Goal: Task Accomplishment & Management: Manage account settings

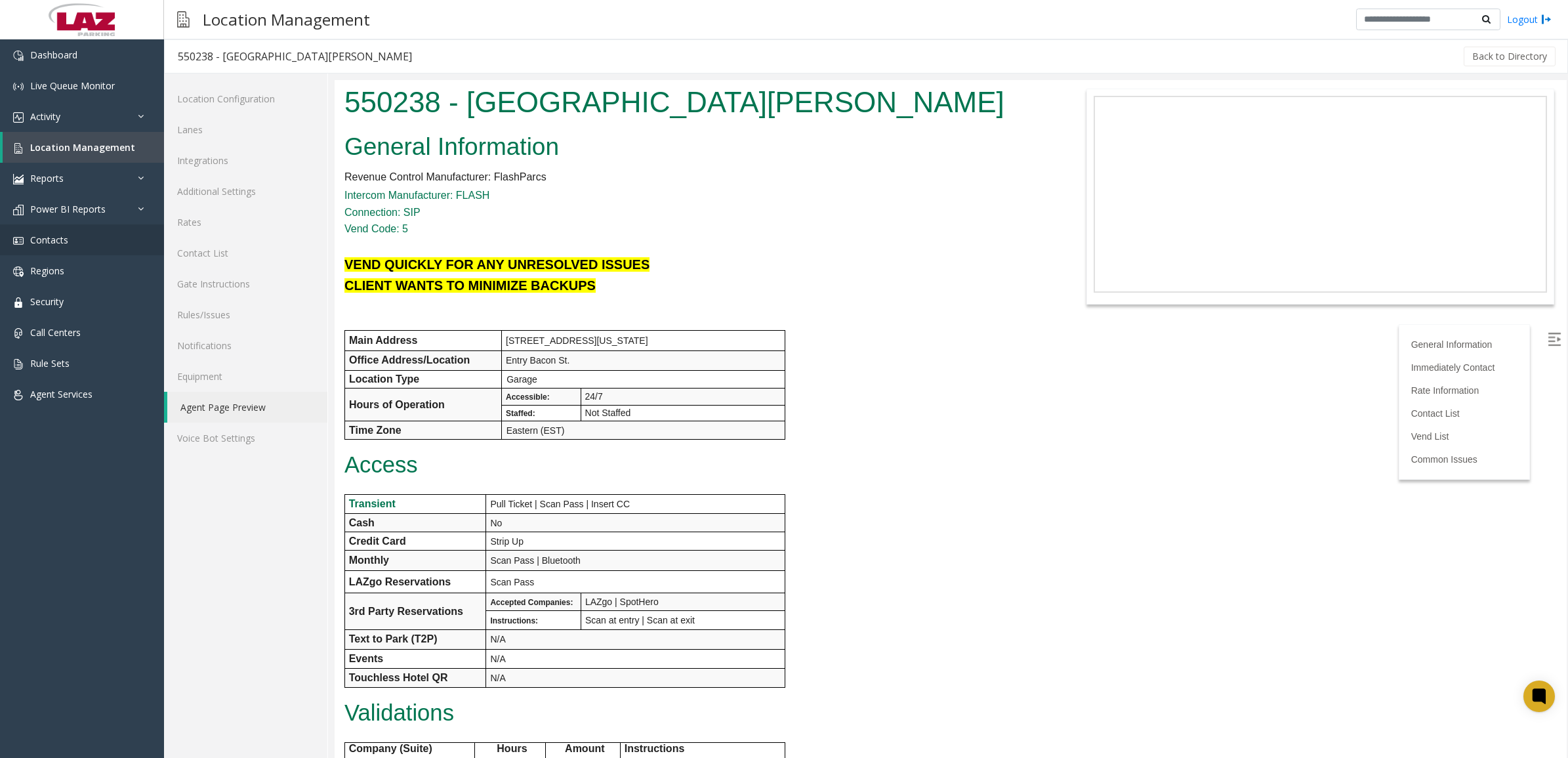
scroll to position [903, 0]
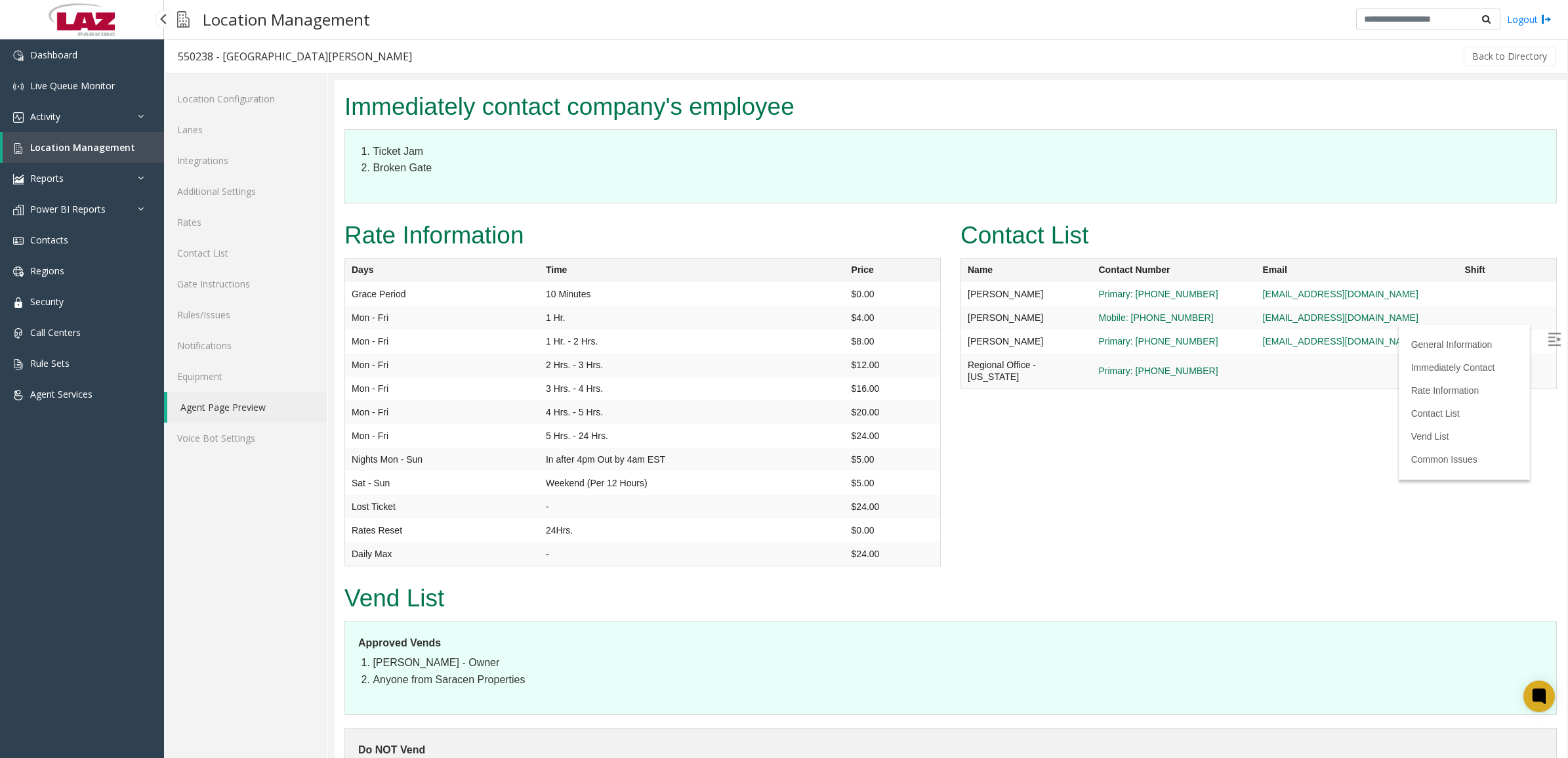
click at [79, 145] on span "Location Management" at bounding box center [82, 147] width 105 height 12
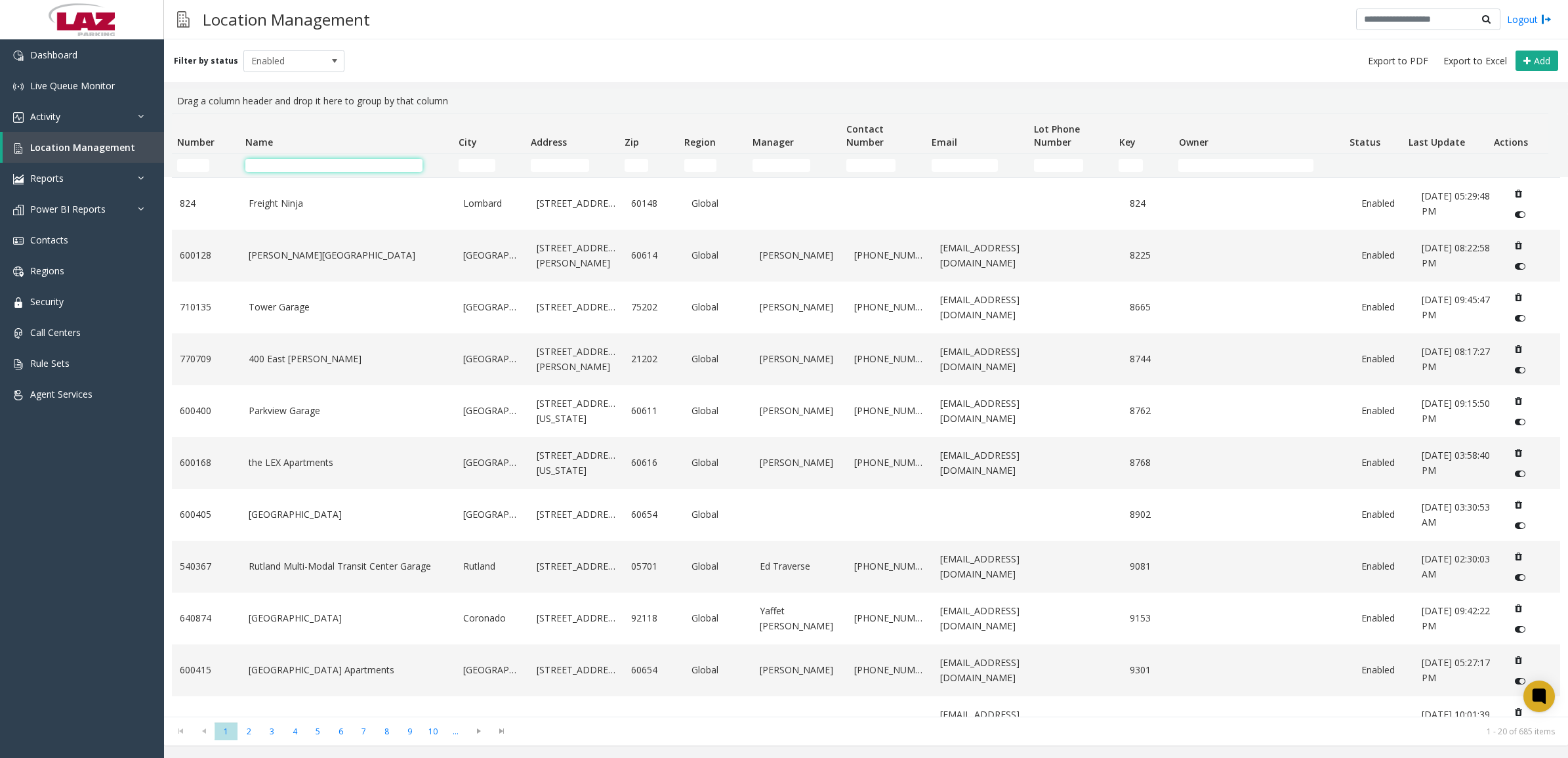
click at [275, 164] on input "Name Filter" at bounding box center [334, 165] width 177 height 13
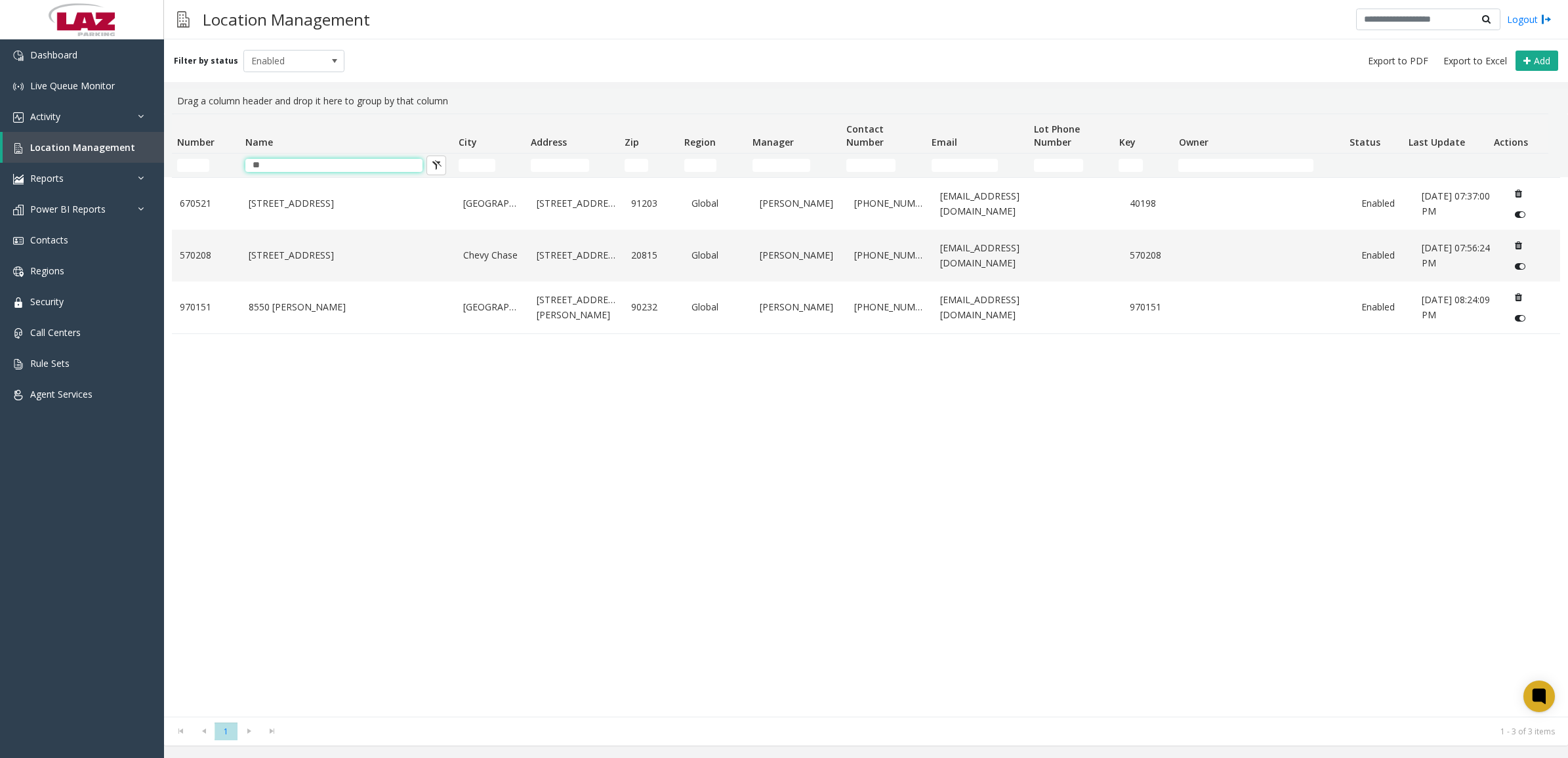
type input "*"
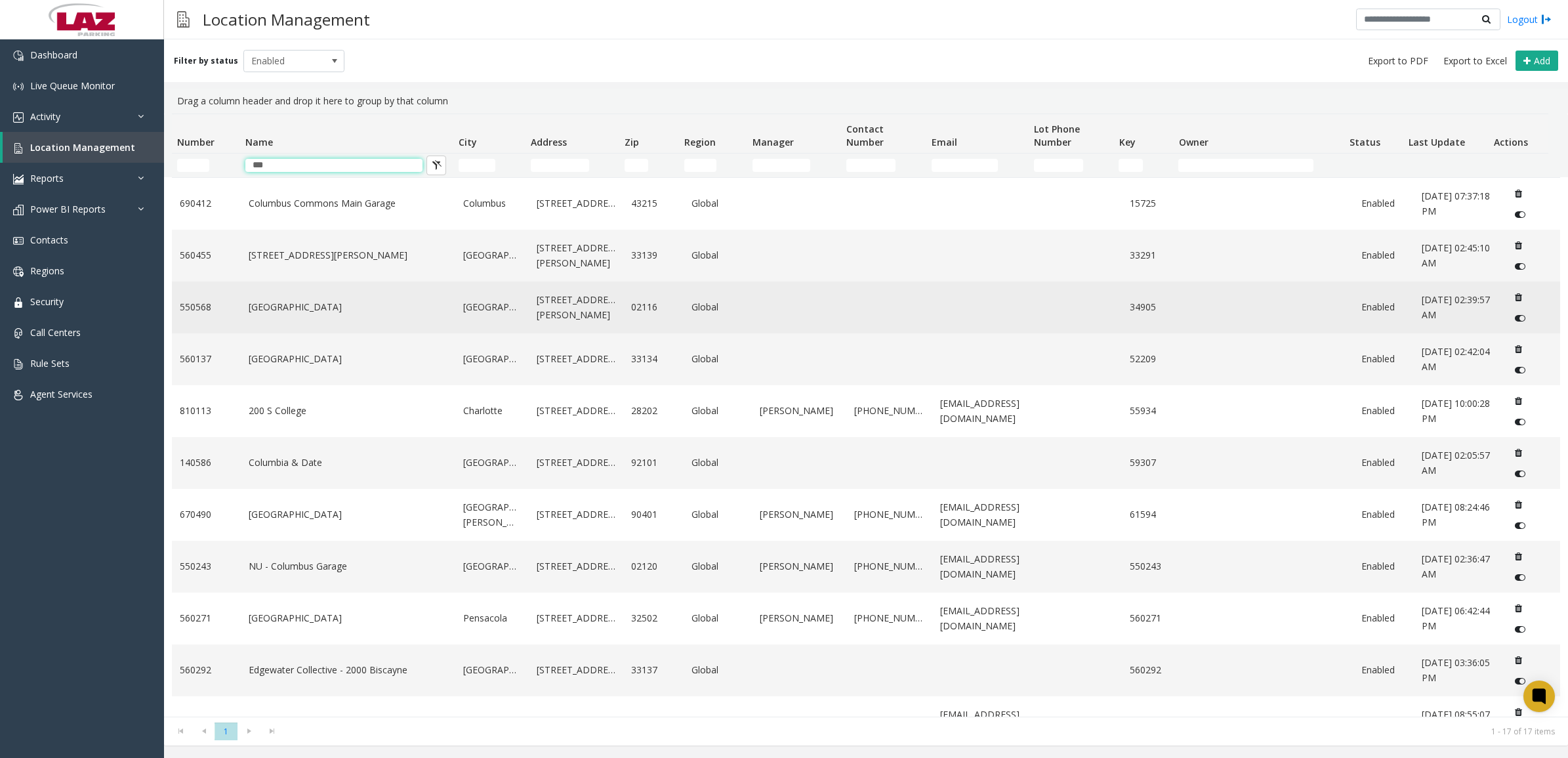
type input "***"
click at [260, 310] on link "[GEOGRAPHIC_DATA]" at bounding box center [348, 307] width 199 height 14
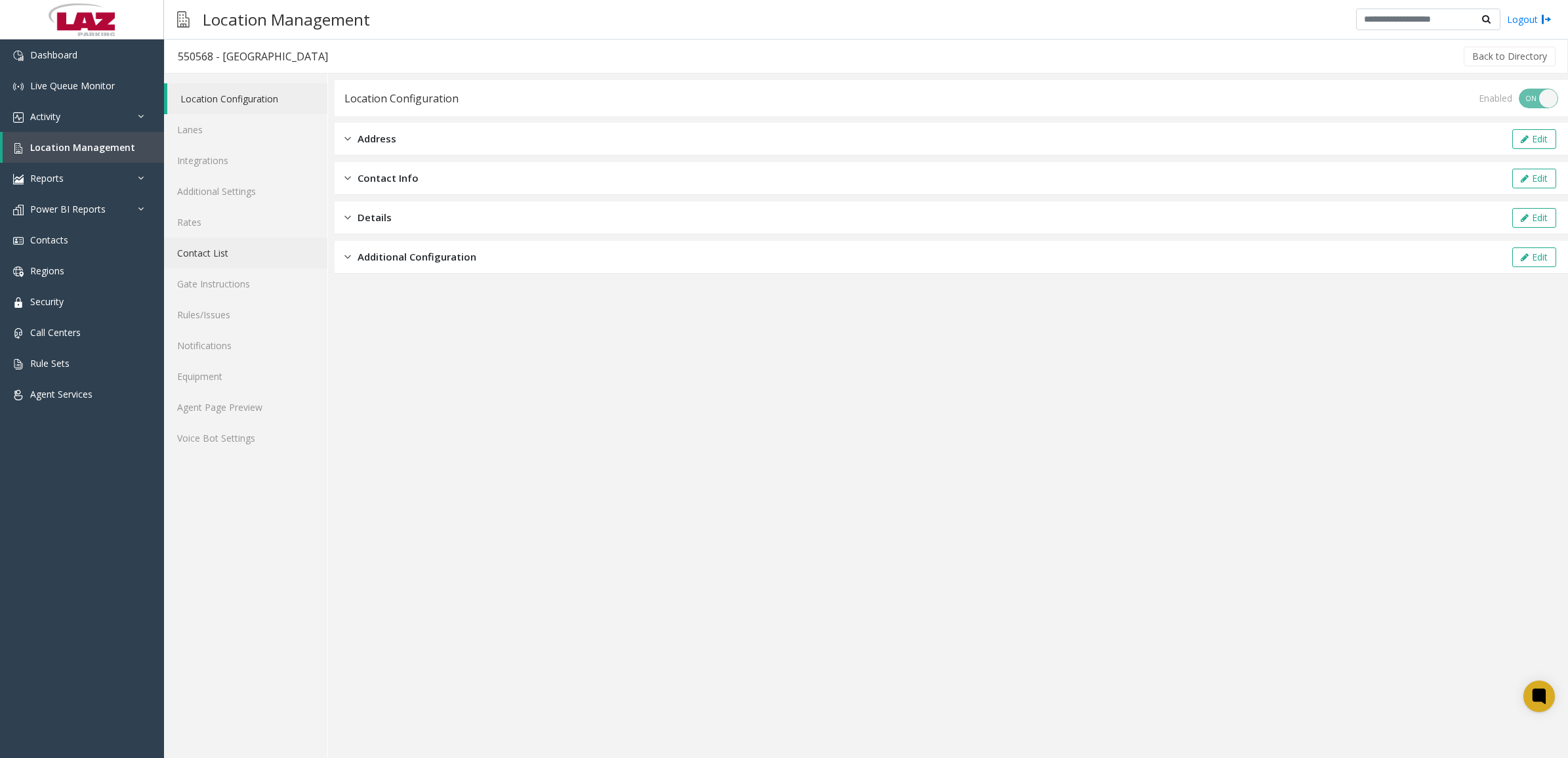
click at [208, 254] on link "Contact List" at bounding box center [246, 253] width 163 height 31
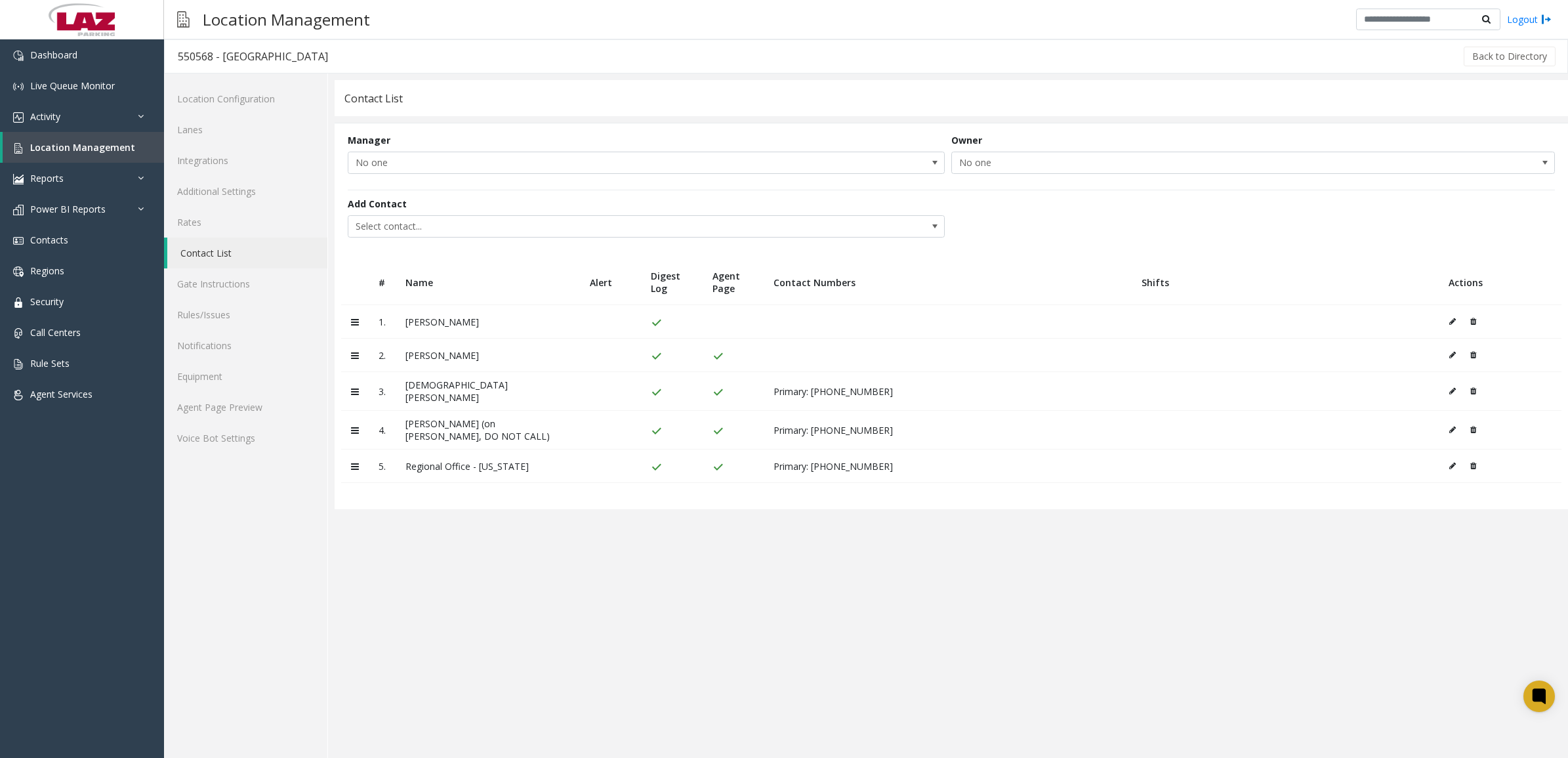
click at [1452, 355] on icon at bounding box center [1452, 354] width 6 height 8
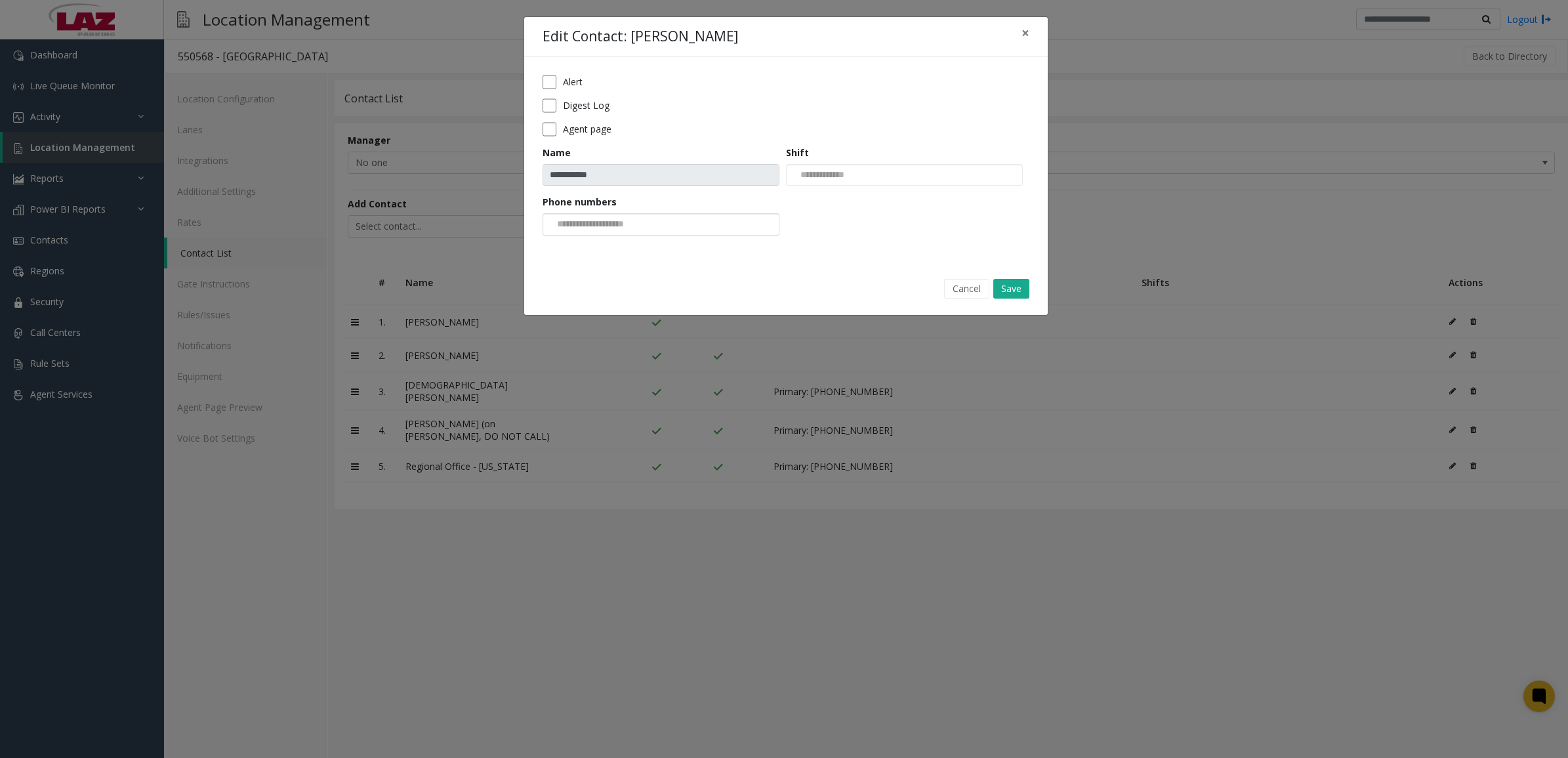
click at [642, 221] on input at bounding box center [592, 225] width 99 height 21
click at [629, 248] on li "[PHONE_NUMBER]" at bounding box center [661, 247] width 233 height 18
click at [1021, 292] on button "Save" at bounding box center [1011, 289] width 36 height 19
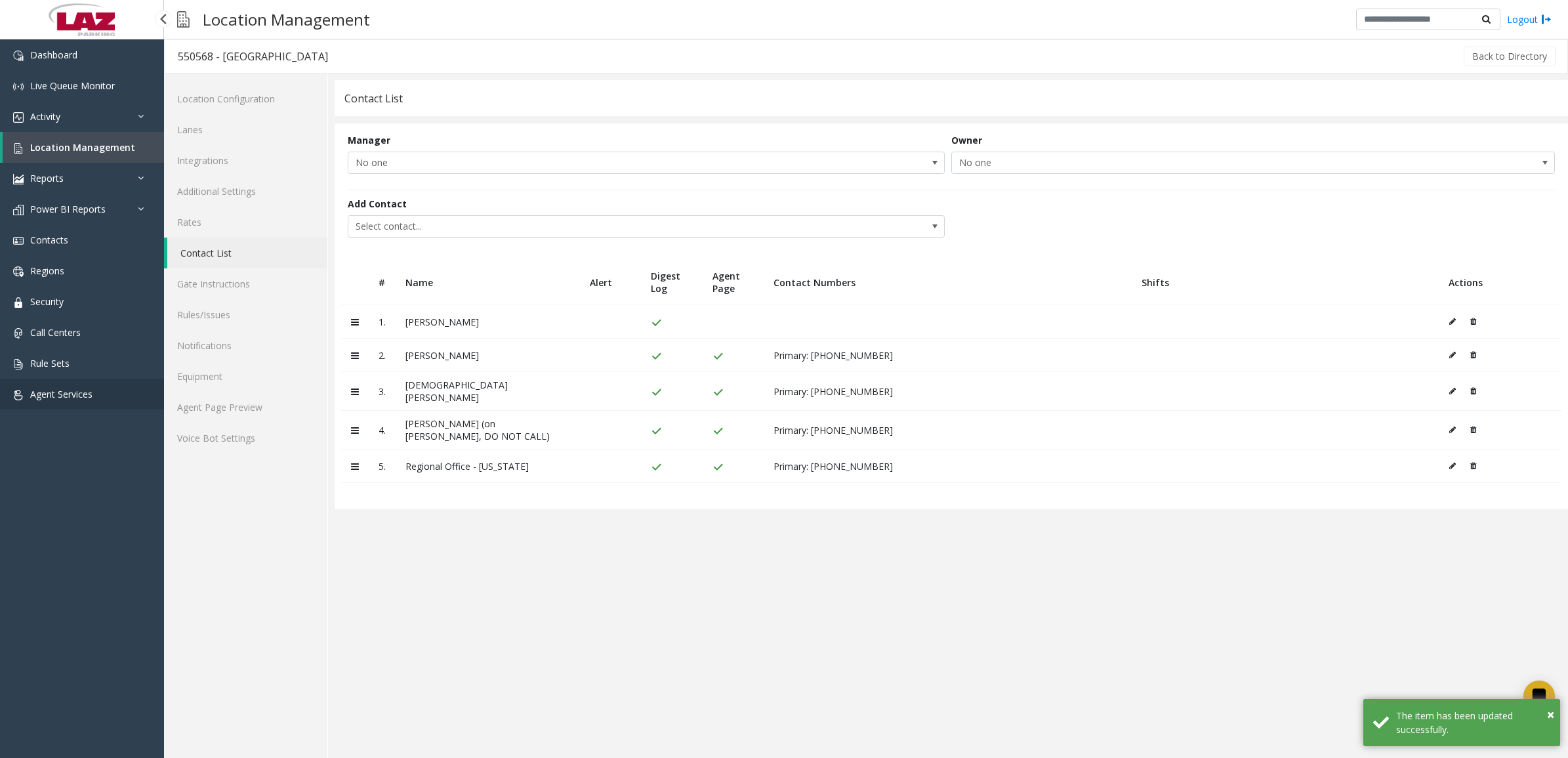
click at [66, 390] on span "Agent Services" at bounding box center [61, 394] width 62 height 12
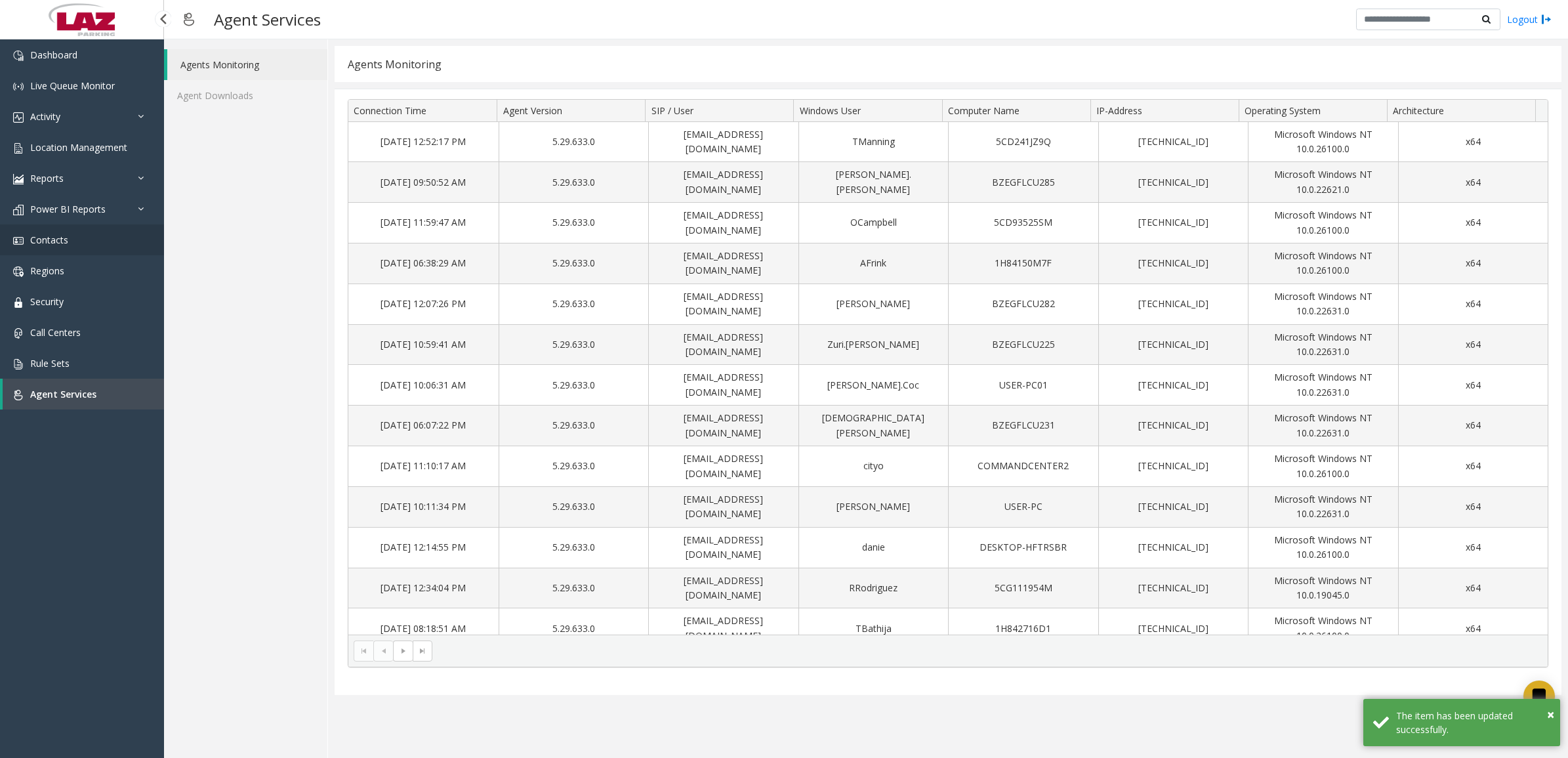
click at [64, 236] on span "Contacts" at bounding box center [48, 240] width 38 height 12
